Goal: Obtain resource: Download file/media

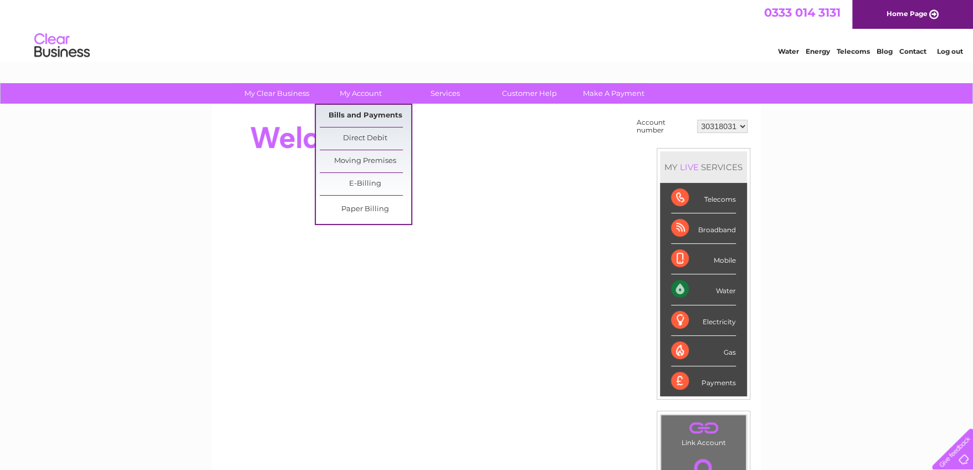
click at [359, 115] on link "Bills and Payments" at bounding box center [365, 116] width 91 height 22
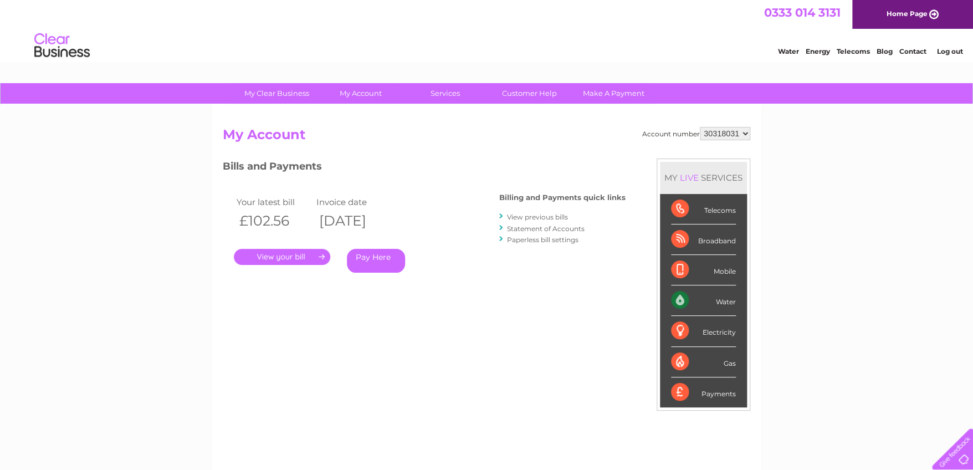
click at [528, 214] on link "View previous bills" at bounding box center [537, 217] width 61 height 8
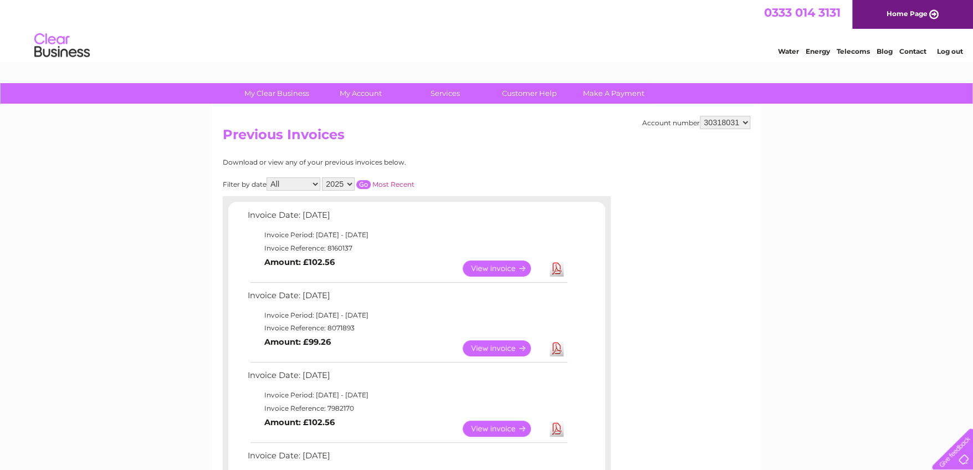
click at [504, 268] on link "View" at bounding box center [503, 268] width 81 height 16
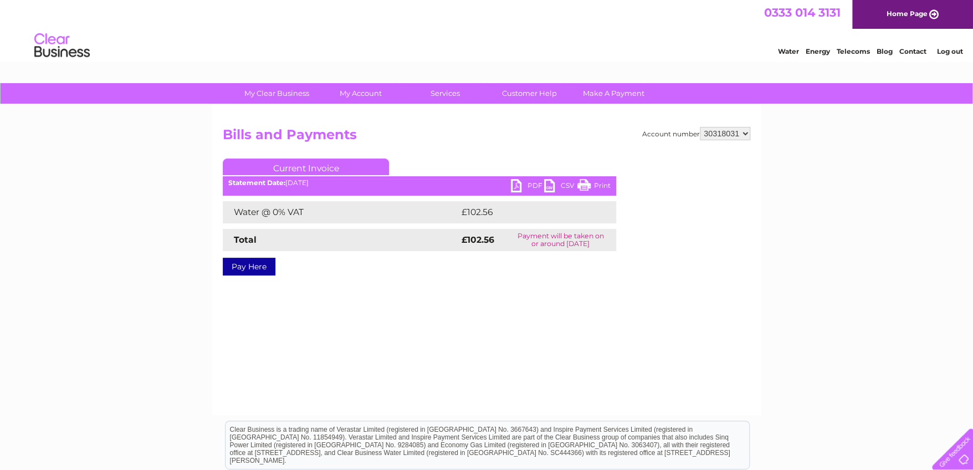
click at [526, 181] on link "PDF" at bounding box center [527, 187] width 33 height 16
